Goal: Navigation & Orientation: Go to known website

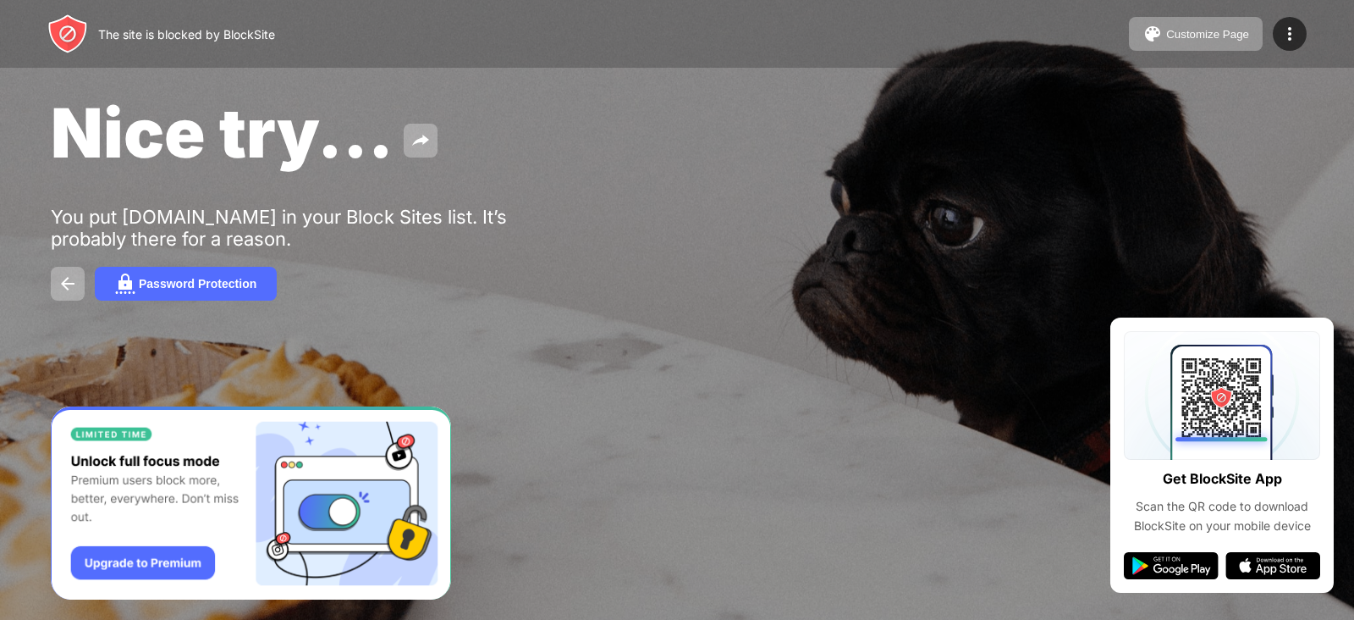
click at [1033, 219] on div "Nice try... You put youtube.com in your Block Sites list. It’s probably there f…" at bounding box center [677, 196] width 1354 height 392
